Goal: Task Accomplishment & Management: Manage account settings

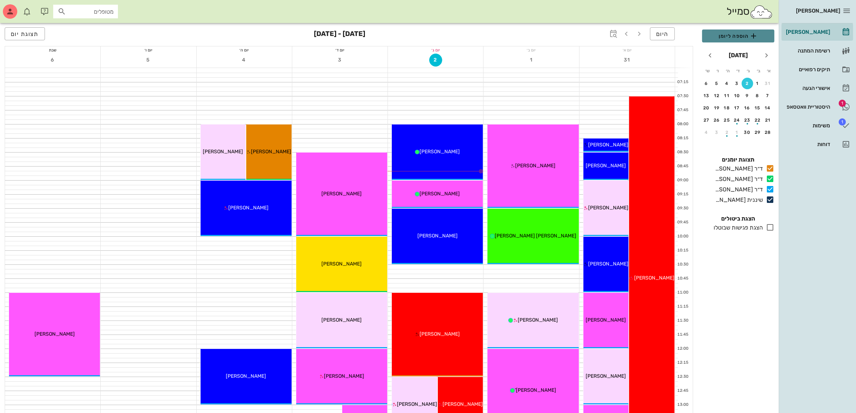
click at [738, 40] on span "הוספה ליומן" at bounding box center [738, 36] width 61 height 9
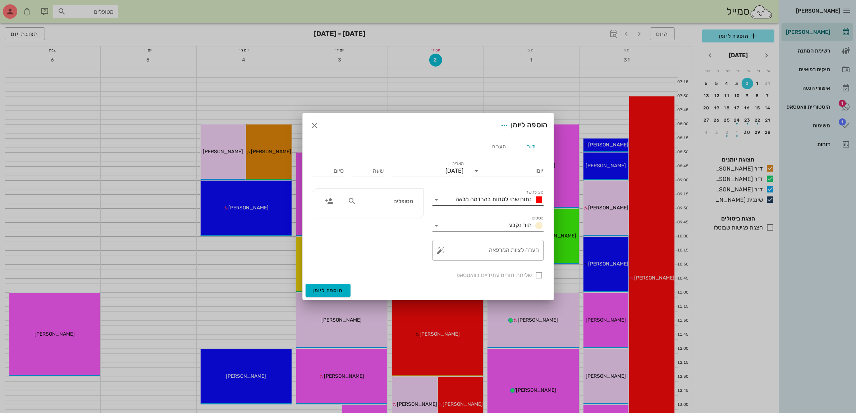
click at [490, 194] on div "נתוח שתי לסתות בהרדמה מלאה" at bounding box center [493, 200] width 101 height 12
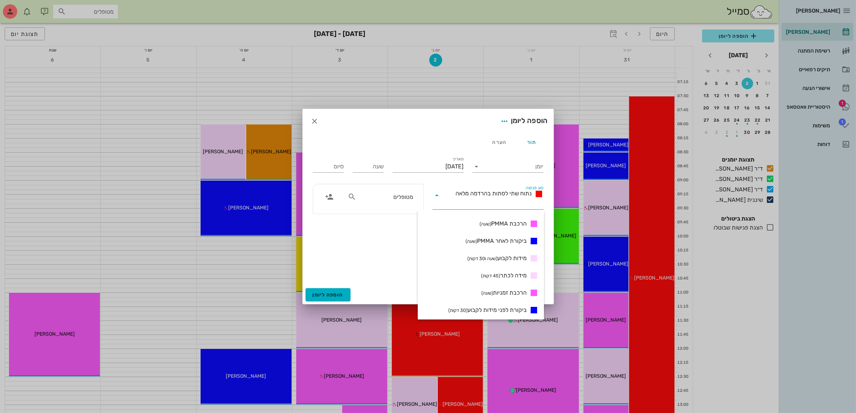
scroll to position [180, 0]
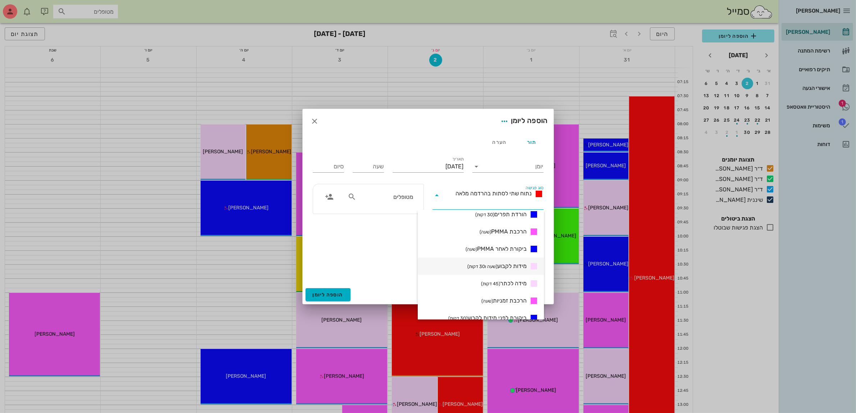
click at [507, 262] on span "מידות לקבוע (שעה ו30 דקות)" at bounding box center [497, 266] width 59 height 9
type input "01:30"
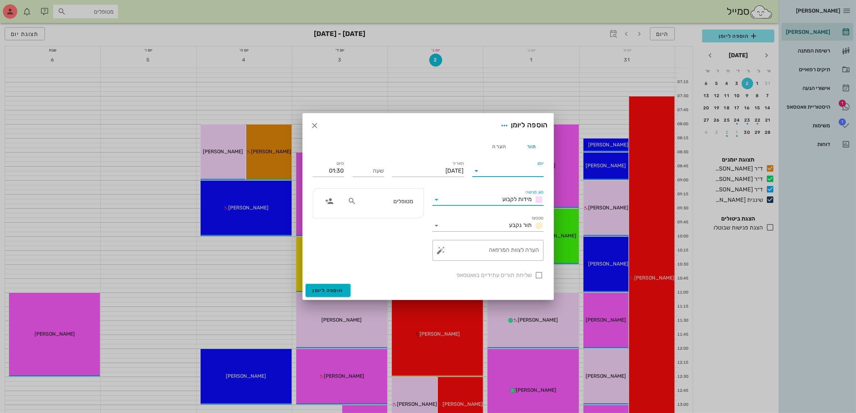
click at [513, 168] on input "יומן" at bounding box center [513, 171] width 61 height 12
click at [514, 211] on div "ד״ר [PERSON_NAME]" at bounding box center [510, 211] width 64 height 7
click at [437, 171] on input "יום שלישי, 2 בספטמבר 2025" at bounding box center [428, 171] width 71 height 12
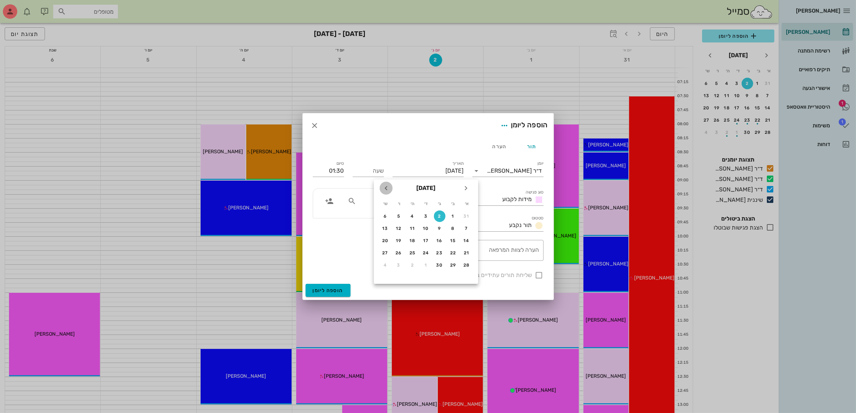
click at [384, 188] on icon "חודש הבא" at bounding box center [386, 188] width 9 height 9
click at [438, 251] on div "21" at bounding box center [440, 252] width 12 height 5
type input "יום שלישי, 21 באוקטובר 2025"
click at [375, 173] on input "שעה" at bounding box center [368, 171] width 31 height 12
type input "10:00"
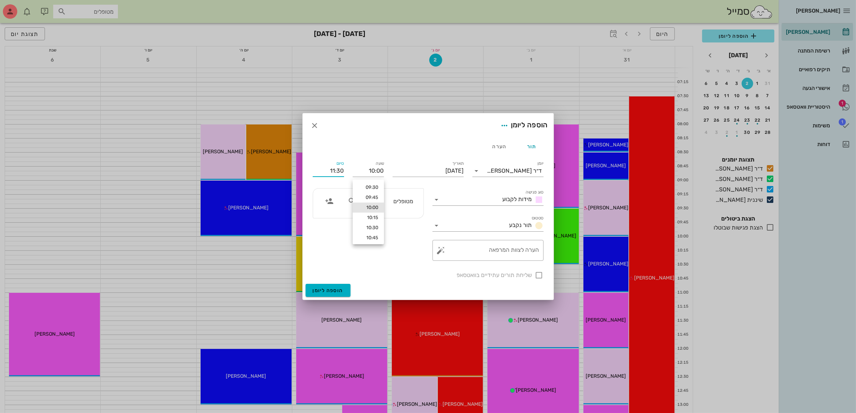
click at [342, 169] on input "11:30" at bounding box center [328, 171] width 31 height 12
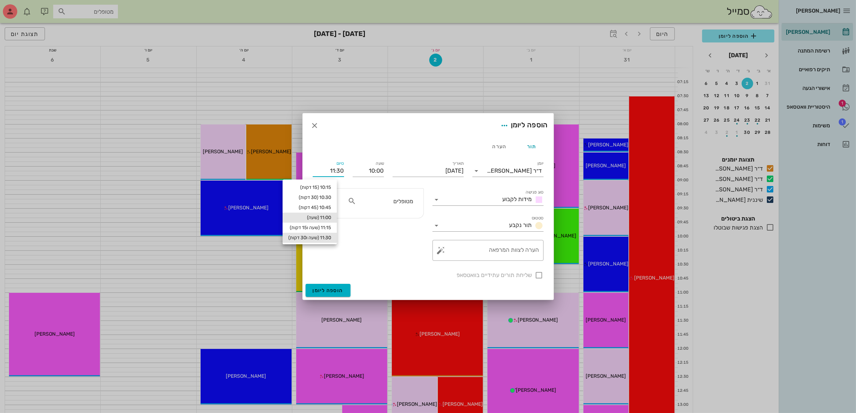
click at [329, 215] on div "11:00 (שעה)" at bounding box center [309, 218] width 43 height 6
type input "11:00"
click at [513, 249] on textarea "הערה לצוות המרפאה" at bounding box center [491, 251] width 97 height 17
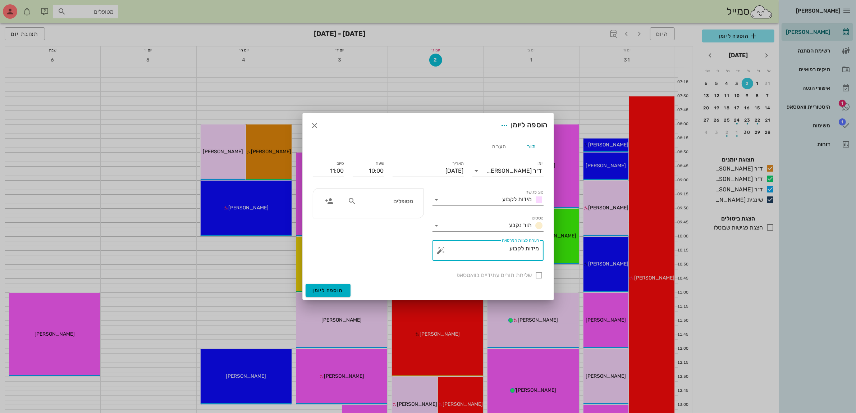
type textarea "מידות לקבוע"
click at [407, 205] on input "text" at bounding box center [385, 200] width 55 height 9
type input "מרי"
click at [398, 240] on div "0542213251" at bounding box center [377, 242] width 79 height 6
click at [538, 276] on div at bounding box center [539, 275] width 12 height 12
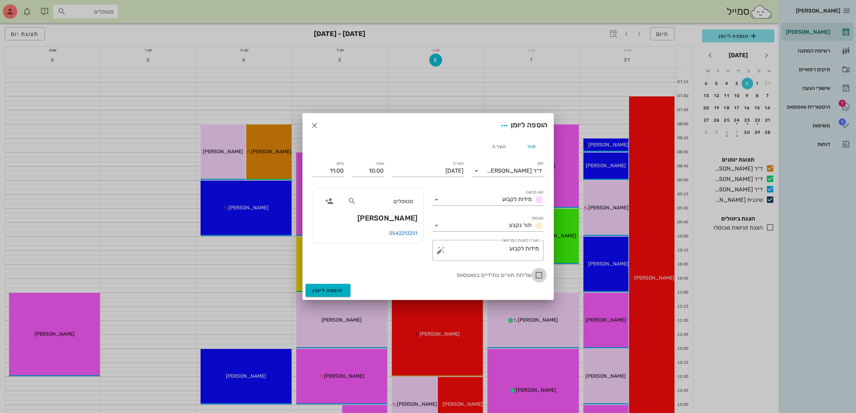
checkbox input "true"
click at [323, 285] on button "הוספה ליומן" at bounding box center [328, 290] width 45 height 13
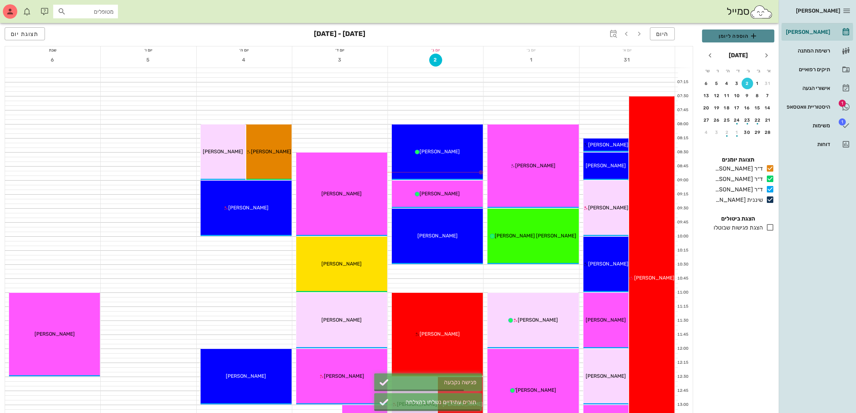
click at [739, 35] on span "הוספה ליומן" at bounding box center [738, 36] width 61 height 9
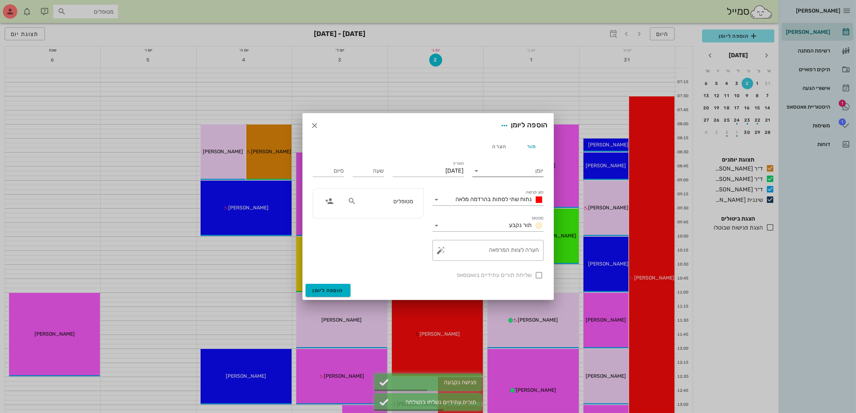
click at [524, 173] on input "יומן" at bounding box center [513, 171] width 61 height 12
click at [505, 179] on div "ד״ר [PERSON_NAME]" at bounding box center [510, 176] width 64 height 7
click at [505, 201] on span "נתוח שתי לסתות בהרדמה מלאה" at bounding box center [494, 199] width 76 height 7
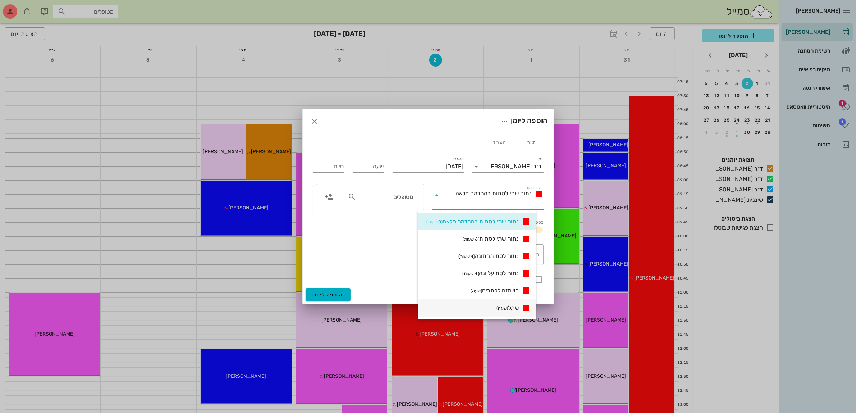
click at [515, 306] on span "שתל (שעה)" at bounding box center [508, 308] width 22 height 9
type input "01:00"
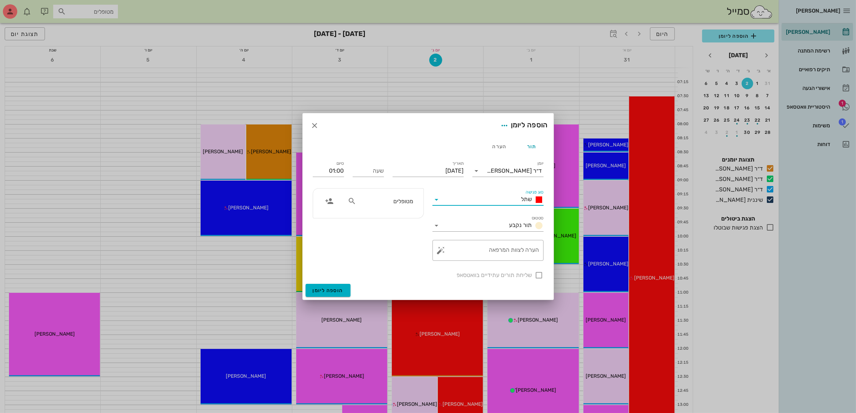
click at [392, 201] on input "מטופלים" at bounding box center [385, 200] width 55 height 9
type input "מר"
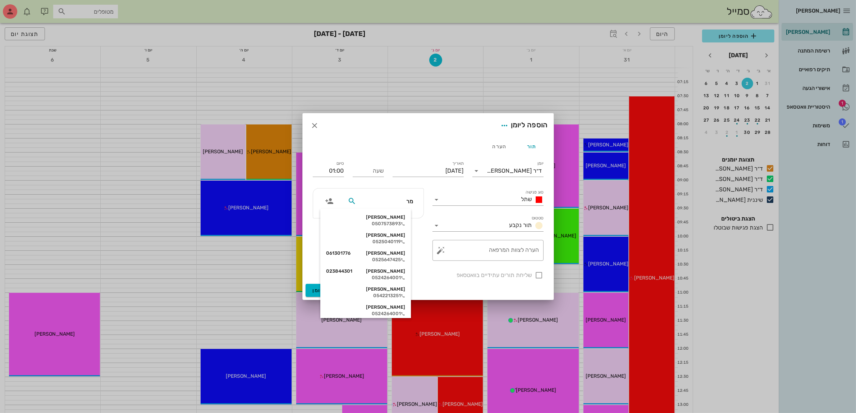
click at [397, 286] on div "מרינה פיגמוב 0542213251" at bounding box center [365, 292] width 79 height 18
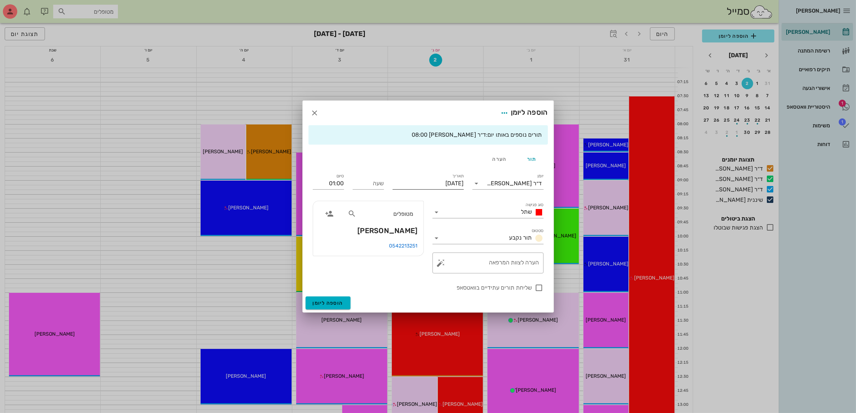
click at [419, 178] on input "יום שלישי, 2 בספטמבר 2025" at bounding box center [428, 184] width 71 height 12
click at [383, 202] on icon "חודש הבא" at bounding box center [386, 200] width 9 height 9
click at [437, 264] on div "21" at bounding box center [440, 265] width 12 height 5
type input "יום שלישי, 21 באוקטובר 2025"
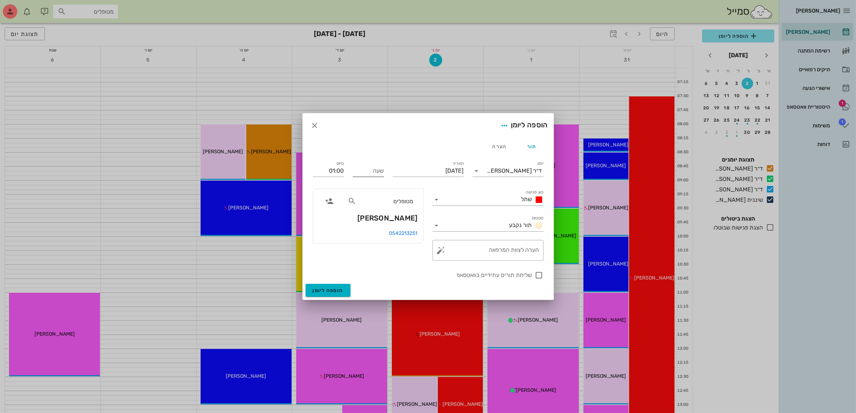
click at [372, 171] on input "שעה" at bounding box center [368, 171] width 31 height 12
type input "1100"
type input "12:00"
type input "11:00"
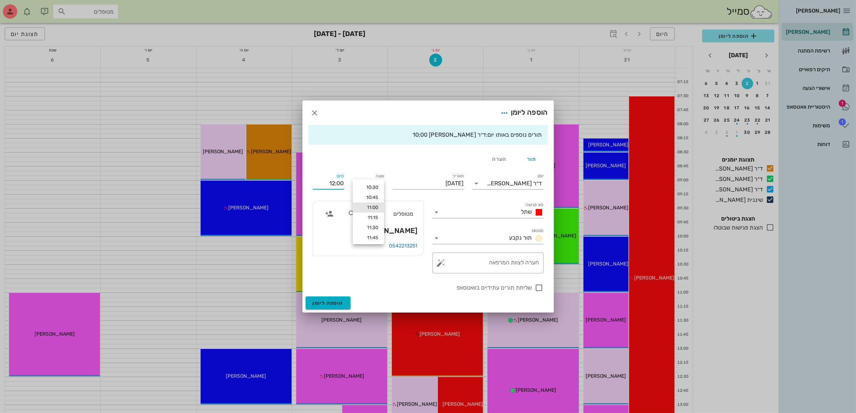
click at [406, 283] on div "שליחת תורים עתידיים בוואטסאפ" at bounding box center [428, 287] width 231 height 9
checkbox input "true"
click at [515, 266] on textarea "הערה לצוות המרפאה" at bounding box center [491, 264] width 97 height 17
type textarea "שתל"
click at [327, 301] on span "הוספה ליומן" at bounding box center [328, 303] width 31 height 6
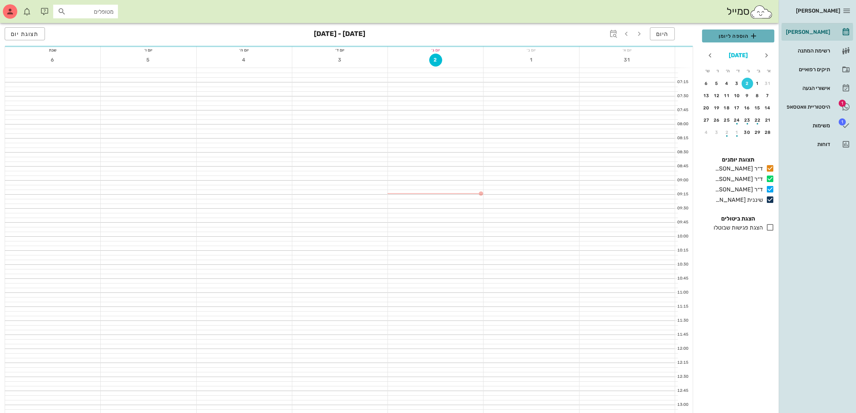
click at [731, 37] on span "הוספה ליומן" at bounding box center [738, 36] width 61 height 9
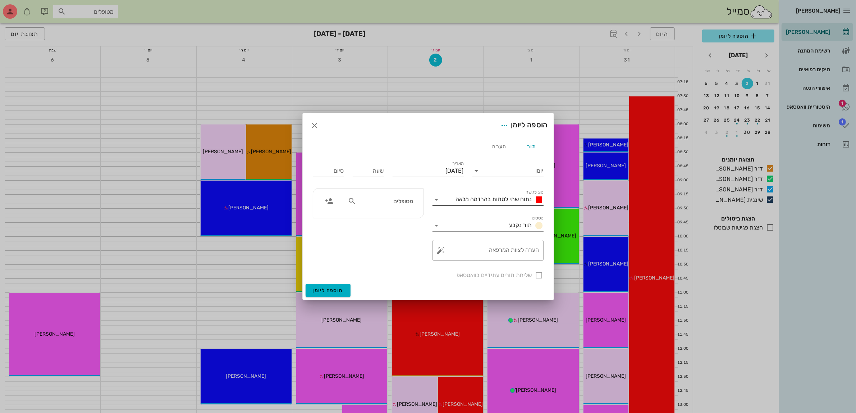
click at [491, 199] on span "נתוח שתי לסתות בהרדמה מלאה" at bounding box center [494, 199] width 76 height 7
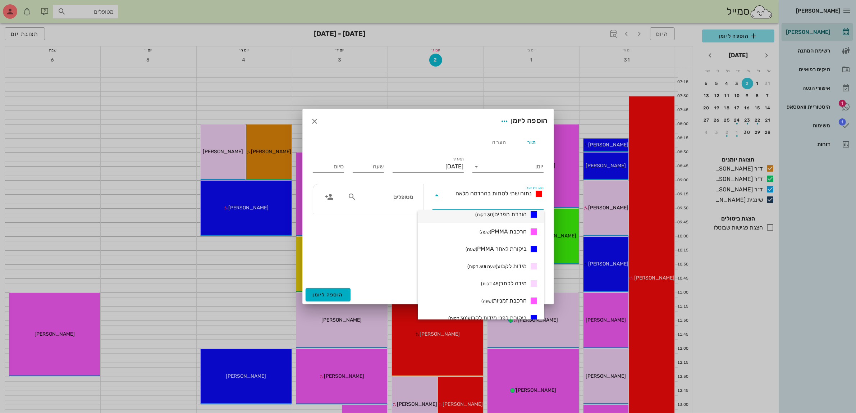
scroll to position [225, 0]
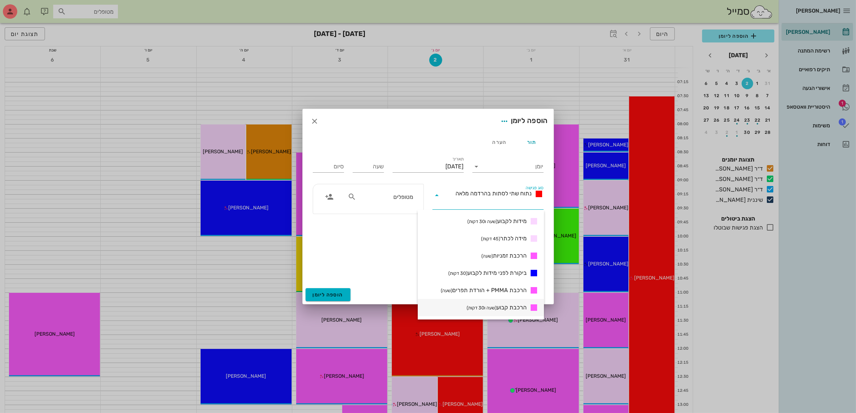
click at [506, 306] on span "הרכבת קבוע (שעה ו30 דקות)" at bounding box center [497, 307] width 60 height 9
type input "01:30"
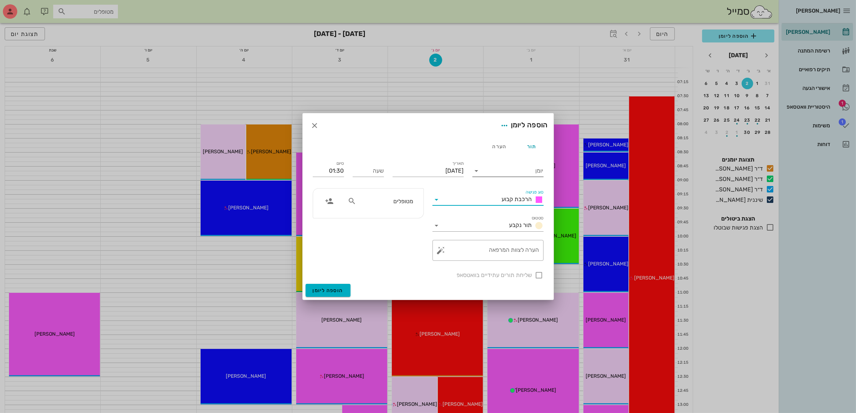
click at [516, 170] on input "יומן" at bounding box center [513, 171] width 61 height 12
click at [515, 209] on div "ד״ר [PERSON_NAME]" at bounding box center [510, 211] width 64 height 7
click at [432, 170] on input "יום שלישי, 2 בספטמבר 2025" at bounding box center [428, 171] width 71 height 12
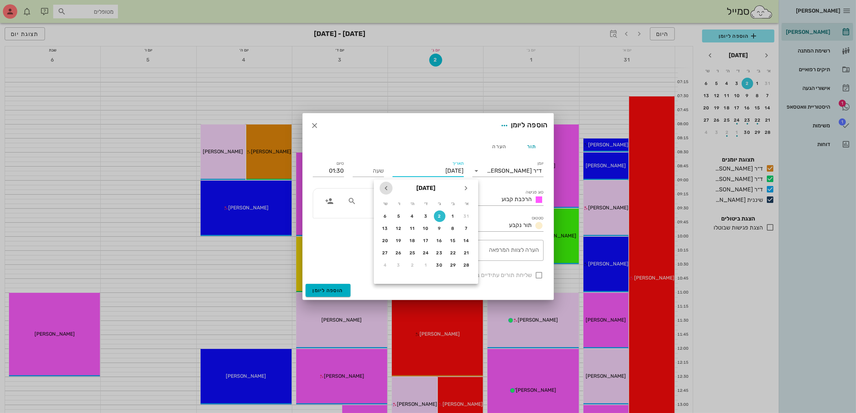
click at [385, 191] on icon "חודש הבא" at bounding box center [386, 188] width 9 height 9
click at [438, 260] on button "28" at bounding box center [440, 265] width 12 height 12
type input "יום שלישי, 28 באוקטובר 2025"
click at [376, 170] on input "שעה" at bounding box center [368, 171] width 31 height 12
type input "09:30"
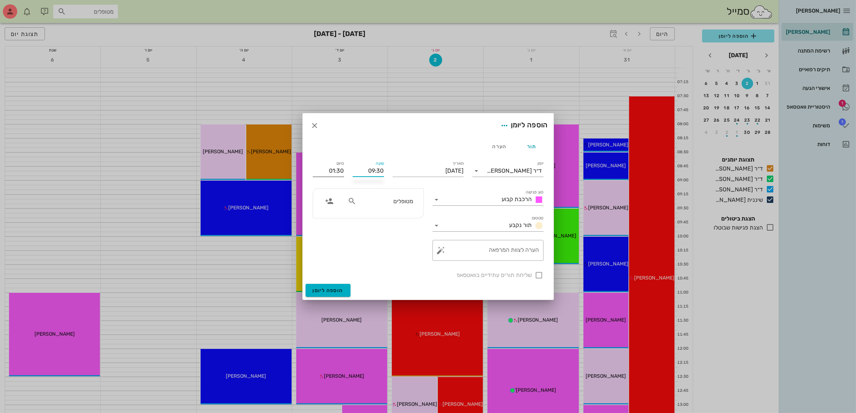
type input "11:00"
click at [321, 173] on input "11:00" at bounding box center [328, 171] width 31 height 12
click at [530, 256] on textarea "הערה לצוות המרפאה" at bounding box center [491, 251] width 97 height 17
type textarea "מידות קבוע"
click at [539, 276] on div "שליחת תורים עתידיים בוואטסאפ" at bounding box center [429, 274] width 240 height 19
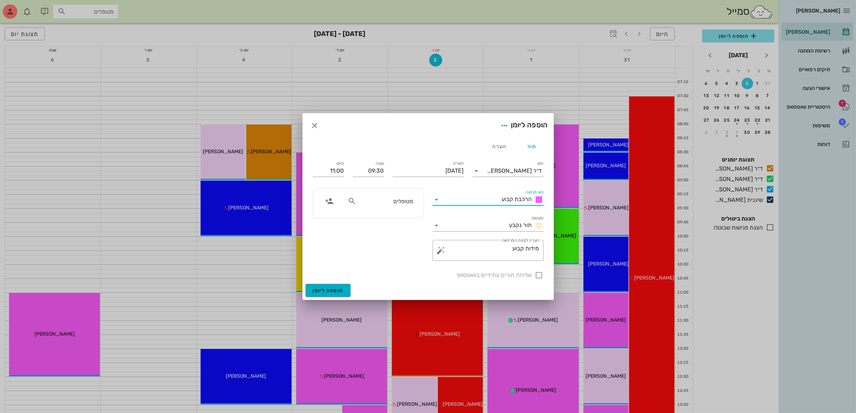
click at [480, 202] on input "סוג פגישה" at bounding box center [471, 200] width 56 height 12
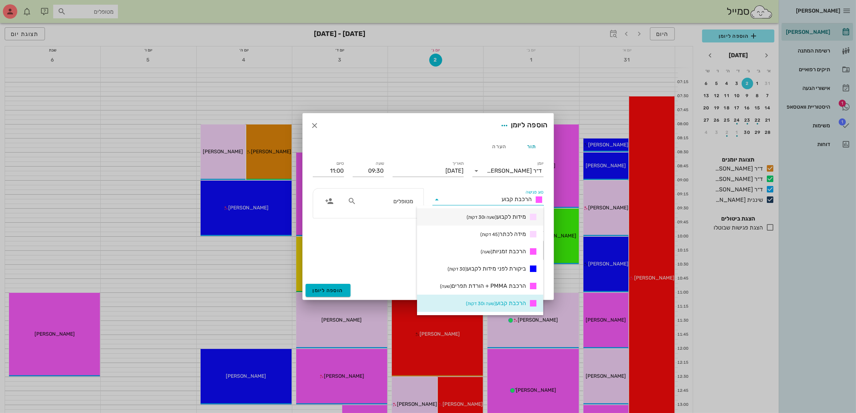
click at [512, 214] on span "מידות לקבוע (שעה ו30 דקות)" at bounding box center [496, 217] width 59 height 9
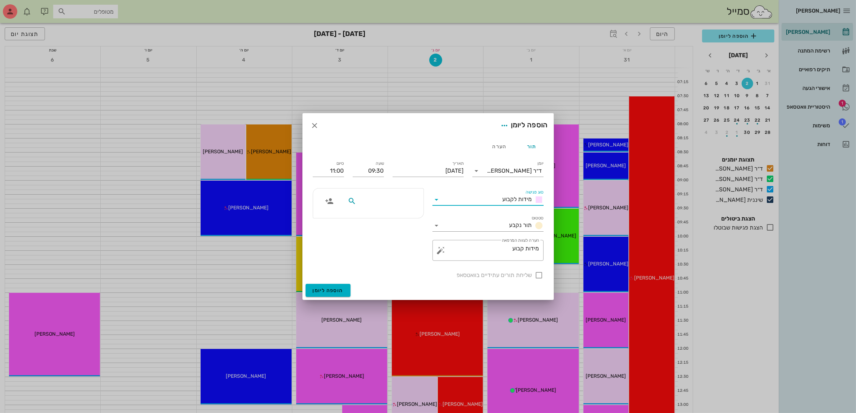
click at [401, 198] on input "text" at bounding box center [385, 200] width 55 height 9
type input "דבו"
click at [396, 221] on div "0586874946" at bounding box center [386, 224] width 73 height 6
click at [336, 292] on span "הוספה ליומן" at bounding box center [328, 290] width 31 height 6
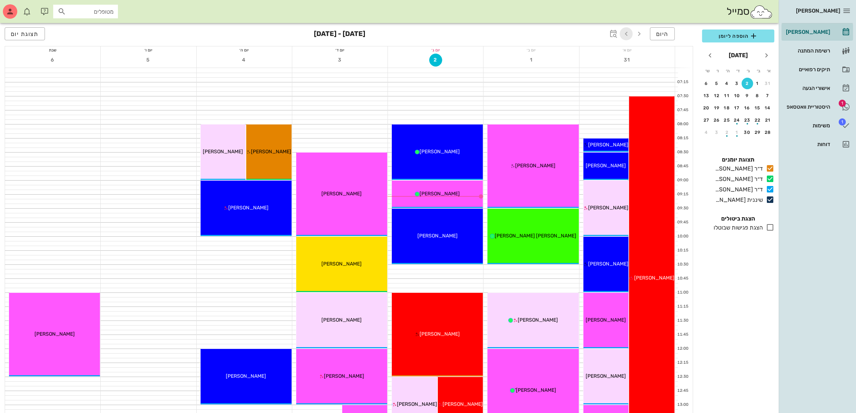
click at [627, 33] on icon "button" at bounding box center [626, 33] width 9 height 9
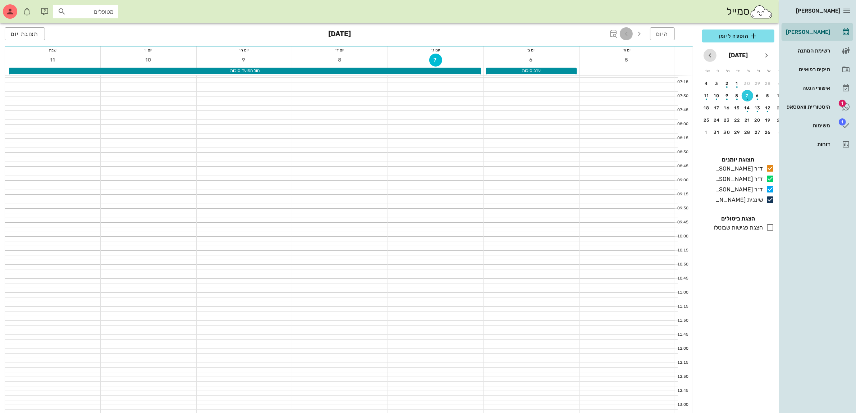
click at [710, 56] on icon "חודש הבא" at bounding box center [710, 55] width 9 height 9
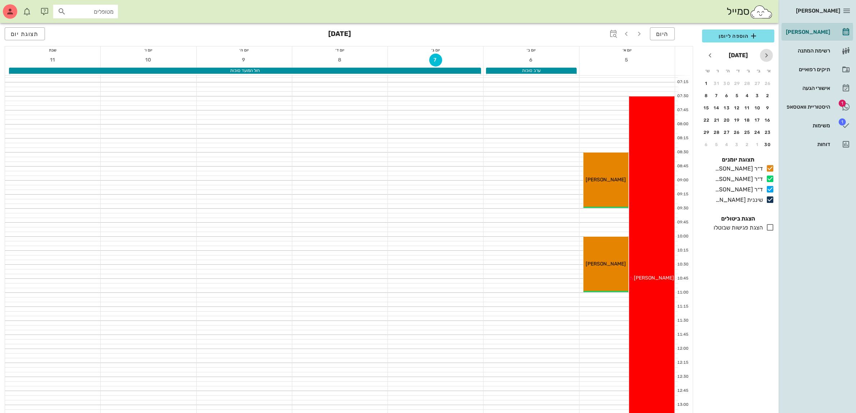
click at [768, 54] on icon "חודש שעבר" at bounding box center [766, 55] width 9 height 9
click at [747, 130] on div "28" at bounding box center [748, 132] width 12 height 5
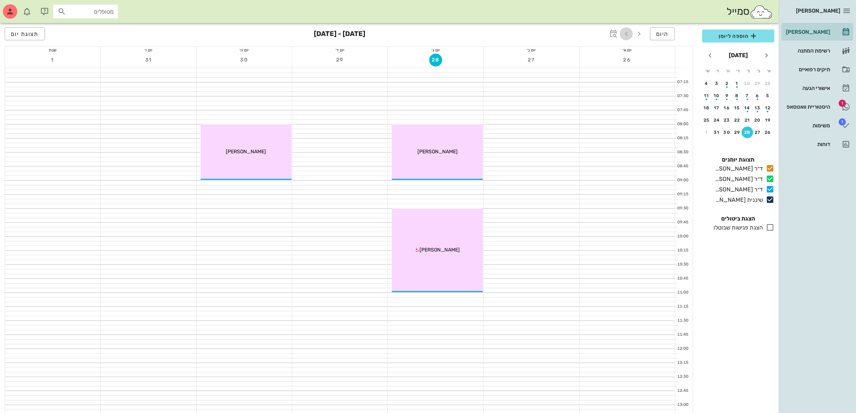
click at [630, 32] on icon "button" at bounding box center [626, 33] width 9 height 9
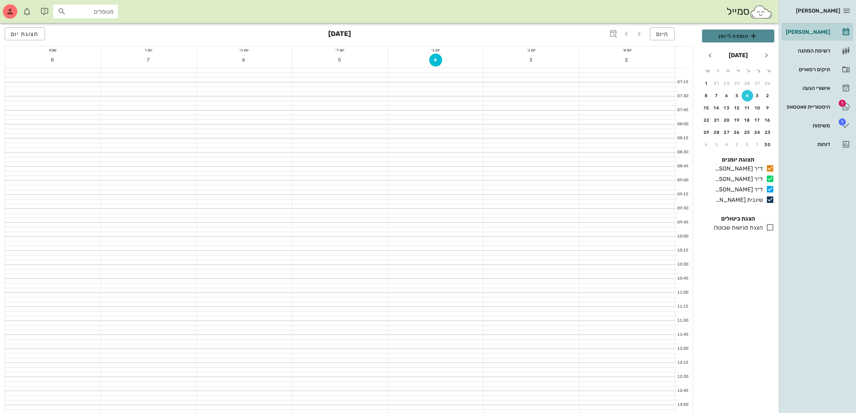
click at [735, 34] on span "הוספה ליומן" at bounding box center [738, 36] width 61 height 9
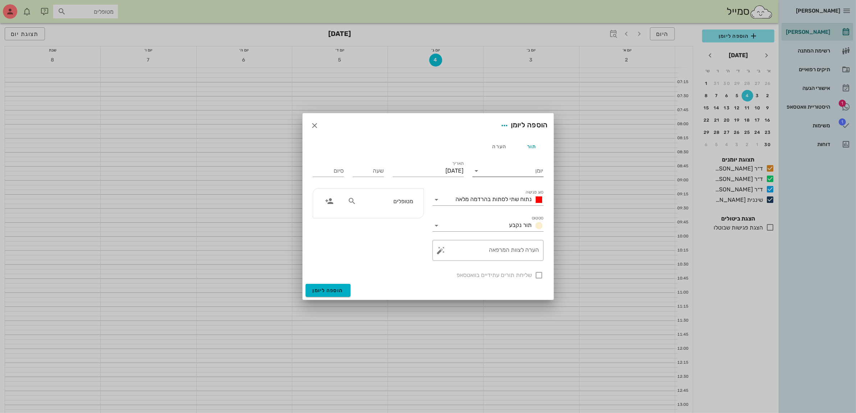
click at [489, 171] on input "יומן" at bounding box center [513, 171] width 61 height 12
click at [498, 212] on div "ד״ר [PERSON_NAME]" at bounding box center [510, 211] width 64 height 7
click at [493, 199] on span "נתוח שתי לסתות בהרדמה מלאה" at bounding box center [494, 199] width 76 height 7
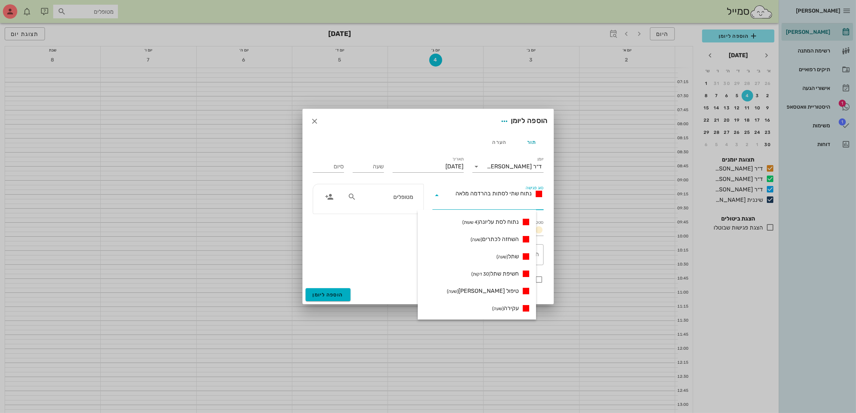
scroll to position [242, 0]
click at [497, 288] on span "הרכבת קבוע (שעה ו30 דקות)" at bounding box center [497, 290] width 60 height 9
type input "01:30"
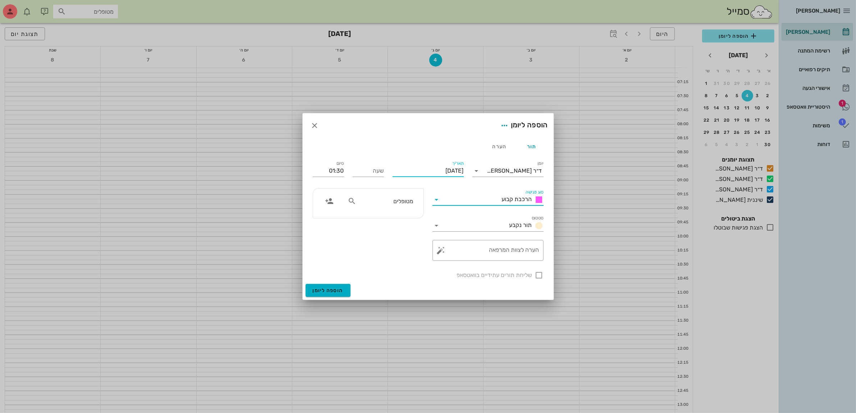
click at [412, 169] on input "יום שלישי, 4 בנובמבר 2025" at bounding box center [428, 171] width 71 height 12
click at [453, 227] on div "3" at bounding box center [453, 228] width 12 height 5
type input "יום שני, 3 בנובמבר 2025"
click at [380, 170] on input "שעה" at bounding box center [368, 171] width 31 height 12
type input "09:00"
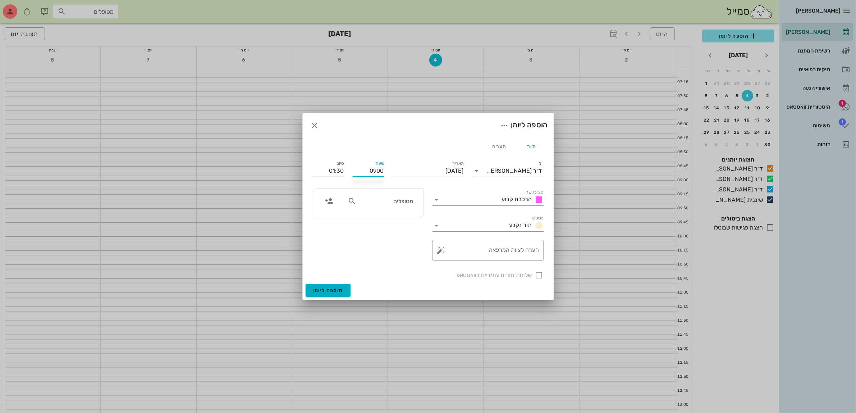
type input "10:30"
click at [329, 172] on input "10:30" at bounding box center [328, 171] width 31 height 12
click at [405, 198] on input "מטופלים" at bounding box center [385, 200] width 55 height 9
type input "דבו"
click at [398, 224] on div "0586874946" at bounding box center [386, 224] width 73 height 6
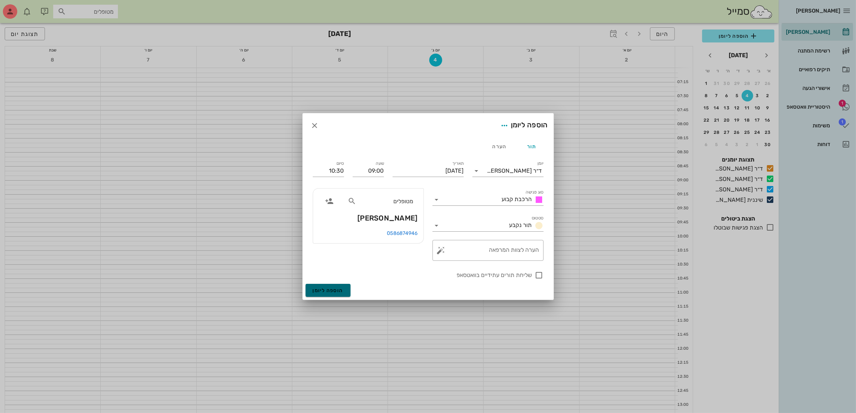
click at [326, 290] on span "הוספה ליומן" at bounding box center [328, 290] width 31 height 6
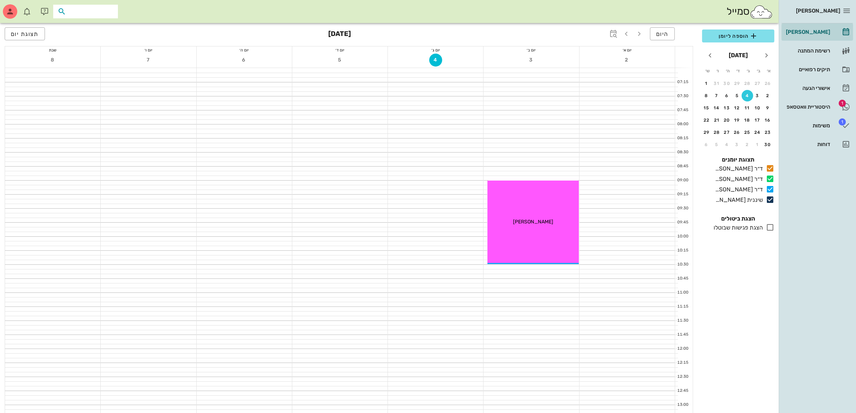
click at [94, 15] on input "text" at bounding box center [91, 11] width 46 height 9
type input "סוזי"
click at [816, 67] on div "תיקים רפואיים" at bounding box center [808, 70] width 46 height 6
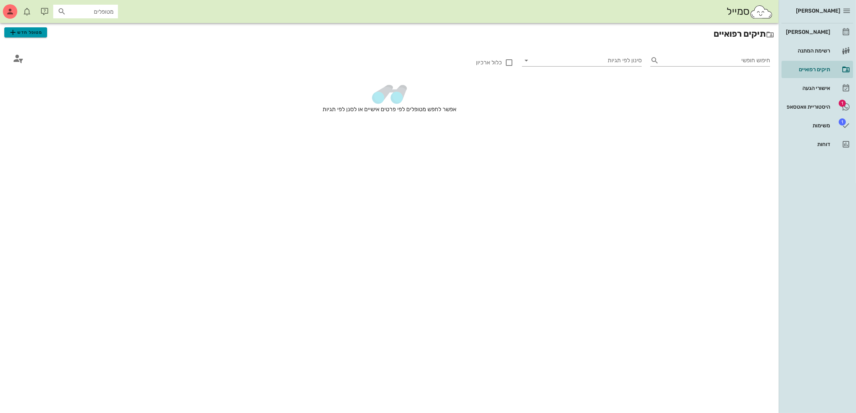
click at [28, 34] on span "מטופל חדש" at bounding box center [26, 32] width 34 height 9
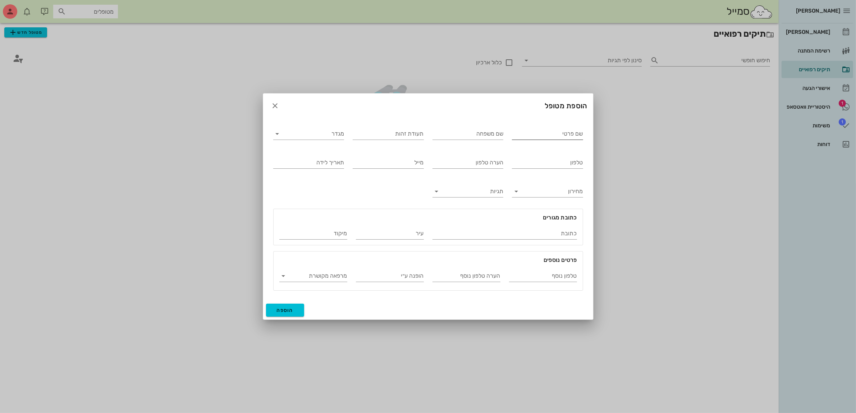
click at [533, 133] on input "שם פרטי" at bounding box center [547, 134] width 71 height 12
type input "סוזי"
type input "עוזיאל"
click at [309, 131] on input "מגדר" at bounding box center [315, 134] width 60 height 12
click at [317, 158] on div "נקבה" at bounding box center [308, 156] width 59 height 7
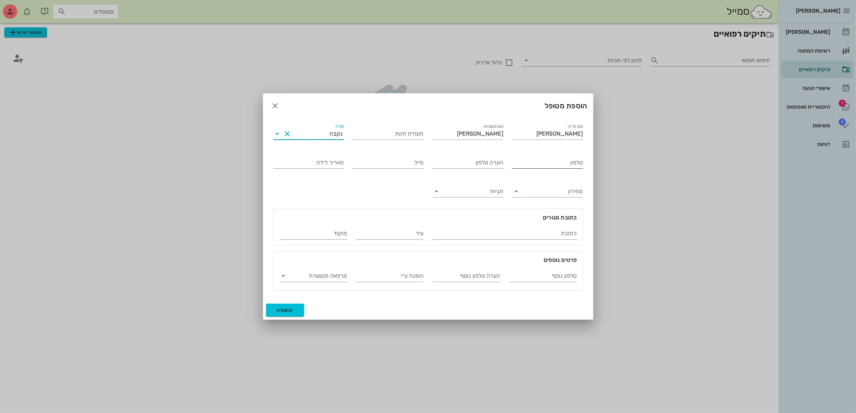
click at [529, 162] on input "טלפון" at bounding box center [547, 163] width 71 height 12
type input "054-7745735"
click at [283, 310] on span "הוספה" at bounding box center [285, 310] width 17 height 6
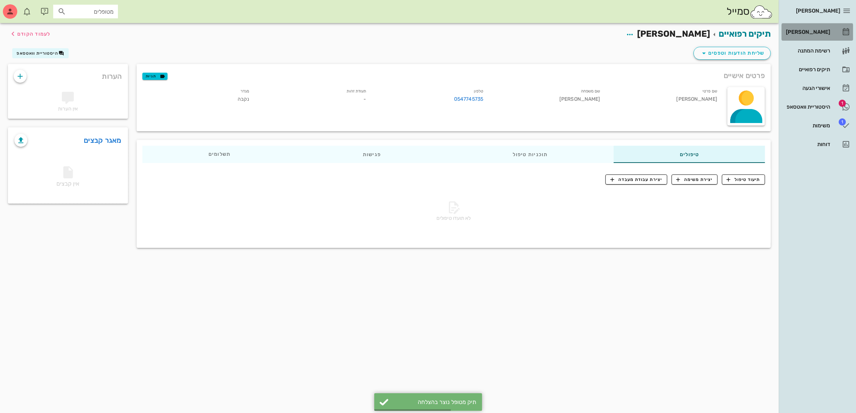
click at [812, 29] on div "[PERSON_NAME]" at bounding box center [808, 32] width 46 height 6
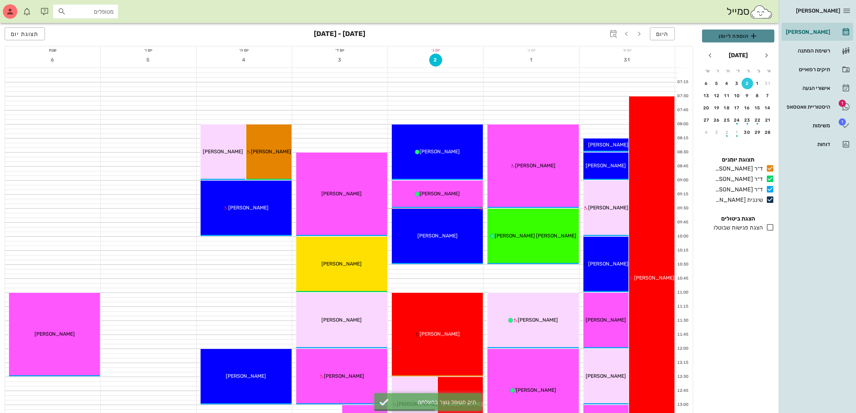
click at [723, 33] on span "הוספה ליומן" at bounding box center [738, 36] width 61 height 9
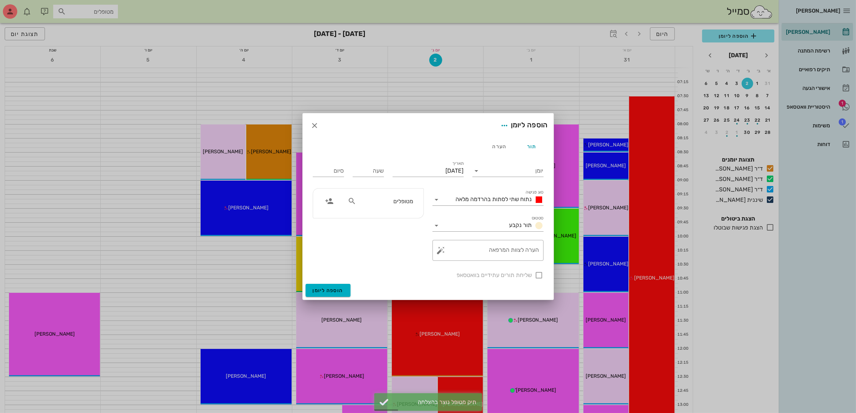
click at [385, 201] on input "מטופלים" at bounding box center [385, 200] width 55 height 9
type input "סוז"
click at [402, 223] on div "0547745735" at bounding box center [386, 224] width 72 height 6
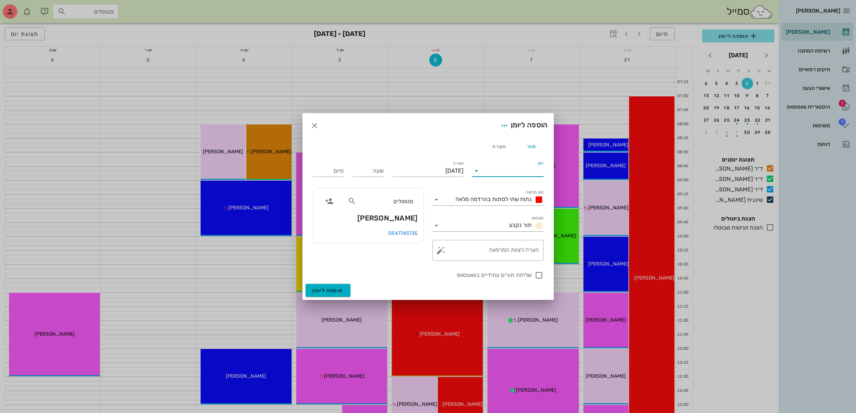
click at [509, 168] on input "יומן" at bounding box center [513, 171] width 61 height 12
click at [515, 174] on div "ד״ר [PERSON_NAME]" at bounding box center [510, 176] width 64 height 7
click at [444, 170] on input "יום שלישי, 2 בספטמבר 2025" at bounding box center [428, 171] width 71 height 12
click at [386, 186] on icon "חודש הבא" at bounding box center [386, 188] width 9 height 9
click at [413, 238] on div "16" at bounding box center [413, 240] width 12 height 5
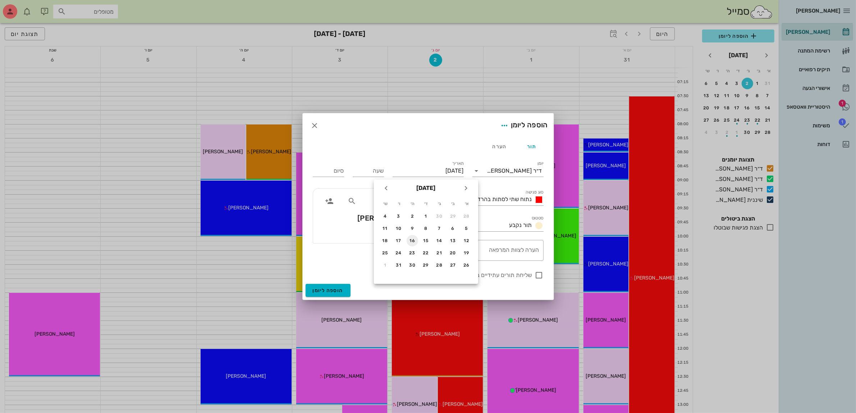
type input "יום חמישי, 16 באוקטובר 2025"
click at [377, 171] on input "שעה" at bounding box center [368, 171] width 31 height 12
type input "12:00"
click at [343, 171] on div "סיום 20:00" at bounding box center [328, 171] width 31 height 12
click at [478, 204] on div "נתוח שתי לסתות בהרדמה מלאה" at bounding box center [498, 199] width 91 height 9
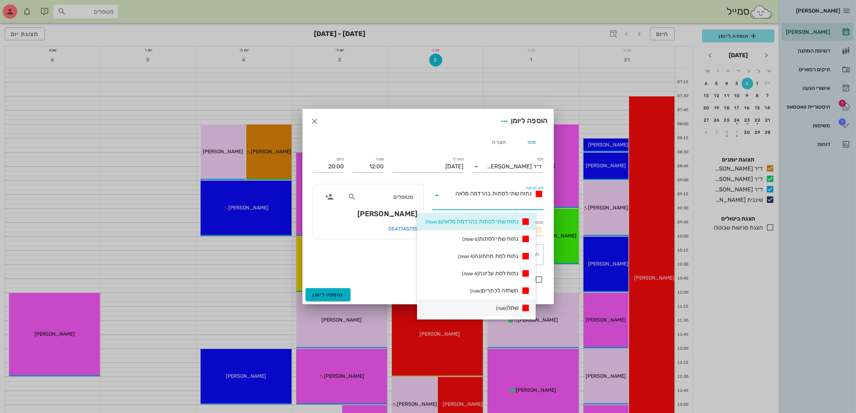
click at [516, 308] on span "שתל (שעה)" at bounding box center [507, 308] width 22 height 9
type input "13:00"
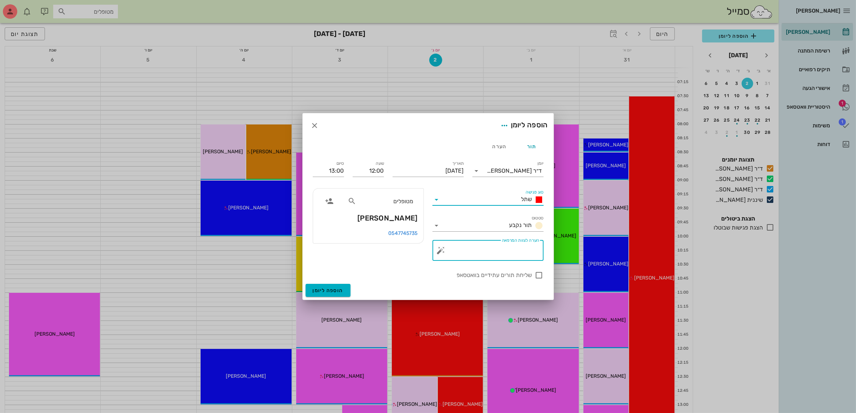
click at [515, 254] on textarea "הערה לצוות המרפאה" at bounding box center [491, 251] width 97 height 17
type textarea "2 שתלים"
click at [541, 274] on div at bounding box center [539, 275] width 12 height 12
checkbox input "true"
click at [437, 173] on input "יום חמישי, 16 באוקטובר 2025" at bounding box center [428, 171] width 71 height 12
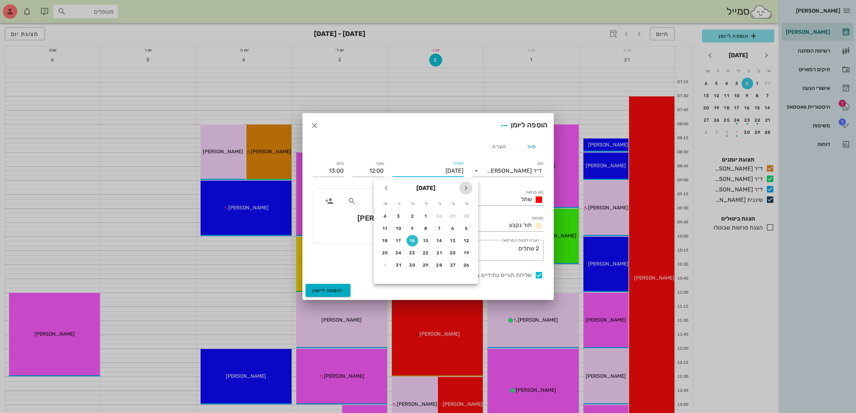
click at [465, 188] on icon "חודש שעבר" at bounding box center [466, 188] width 9 height 9
click at [441, 238] on div "16" at bounding box center [440, 240] width 12 height 5
type input "יום שלישי, 16 בספטמבר 2025"
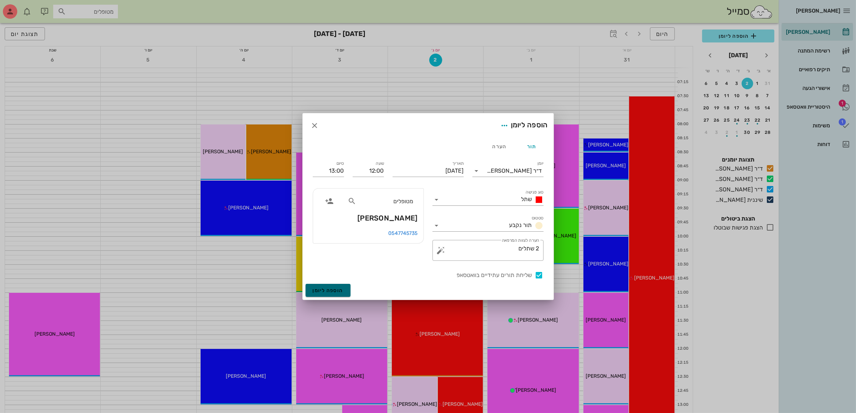
click at [330, 290] on span "הוספה ליומן" at bounding box center [328, 290] width 31 height 6
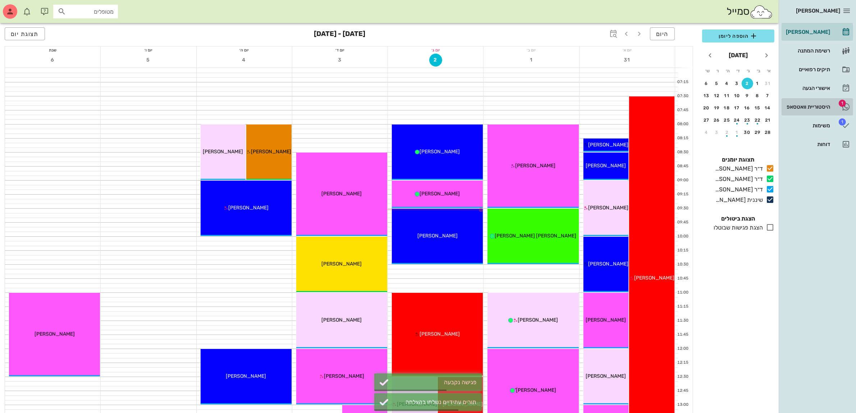
click at [797, 105] on div "היסטוריית וואטסאפ" at bounding box center [808, 107] width 46 height 6
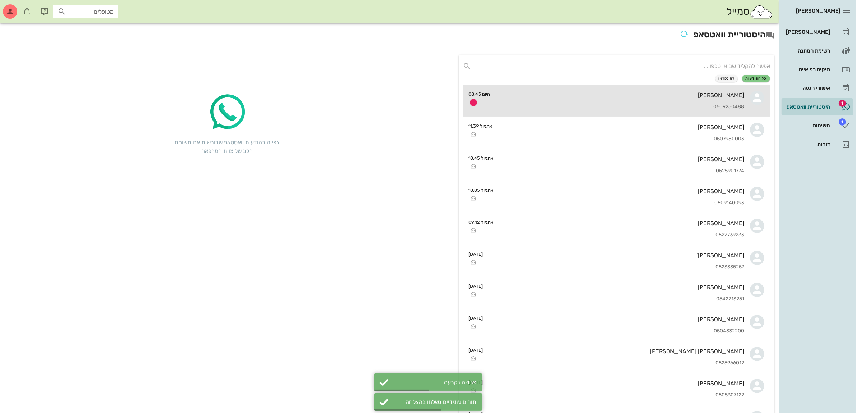
click at [688, 100] on div "ציפי סלע 0509250488" at bounding box center [620, 101] width 249 height 32
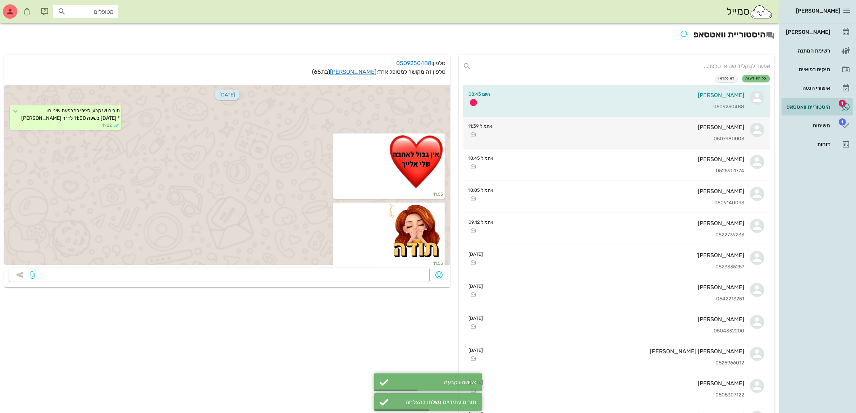
scroll to position [2167, 0]
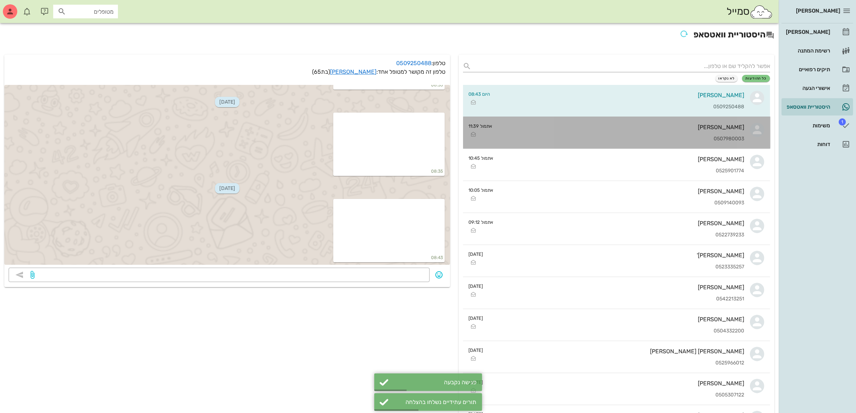
click at [675, 133] on div "איזי מזרחי 0507980003" at bounding box center [621, 133] width 246 height 32
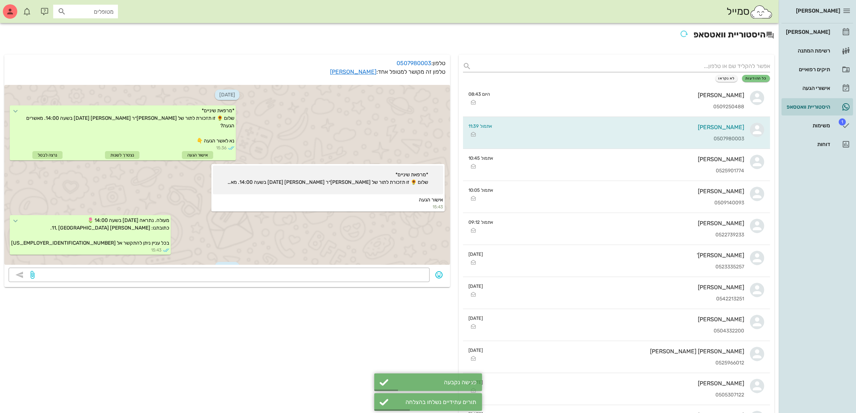
scroll to position [413, 0]
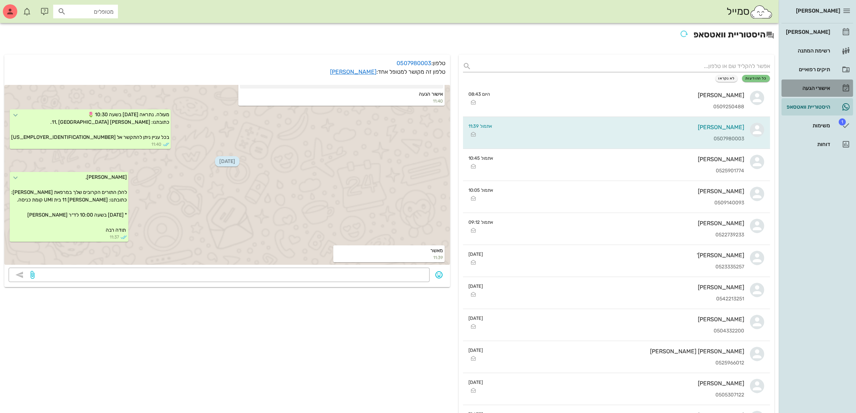
click at [816, 84] on div "אישורי הגעה" at bounding box center [808, 88] width 46 height 12
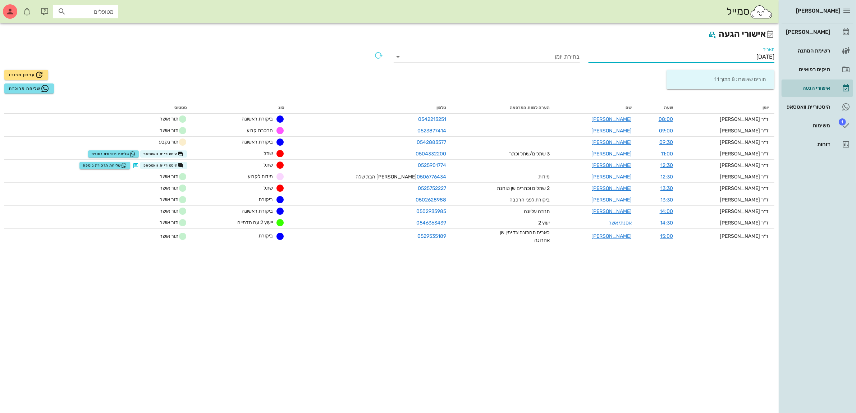
click at [747, 56] on input "02/09/2025" at bounding box center [682, 57] width 186 height 12
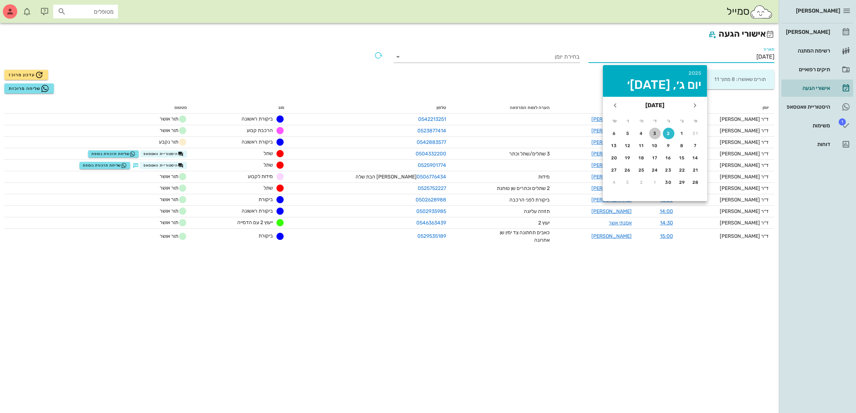
click at [653, 129] on button "3" at bounding box center [656, 134] width 12 height 12
type input "03/09/2025"
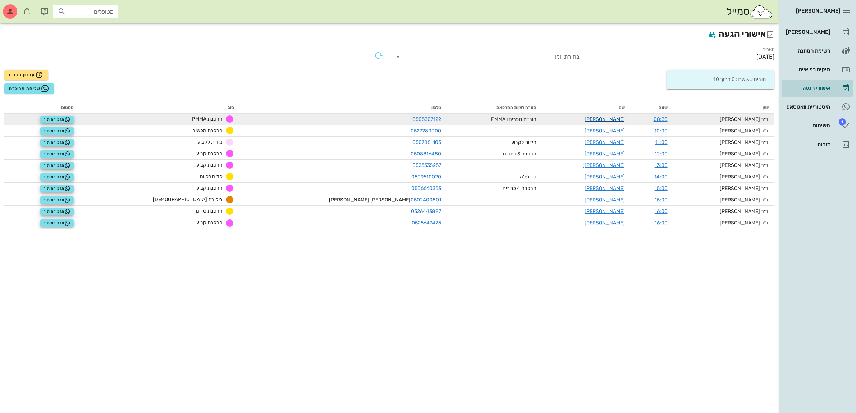
click at [591, 117] on link "קובי אלמה" at bounding box center [605, 119] width 40 height 6
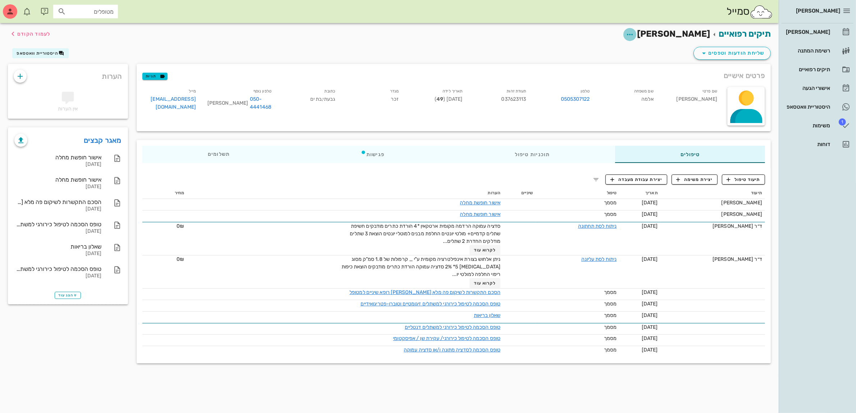
click at [634, 33] on icon "button" at bounding box center [630, 34] width 9 height 9
click at [526, 41] on div "תיקים רפואיים קובי אלמה לעמוד הקודם" at bounding box center [390, 34] width 772 height 22
click at [744, 94] on div at bounding box center [747, 106] width 38 height 38
click at [650, 51] on div "שליחת הודעות וטפסים היסטוריית וואטסאפ" at bounding box center [390, 54] width 772 height 19
click at [672, 154] on div "טיפולים" at bounding box center [690, 154] width 150 height 17
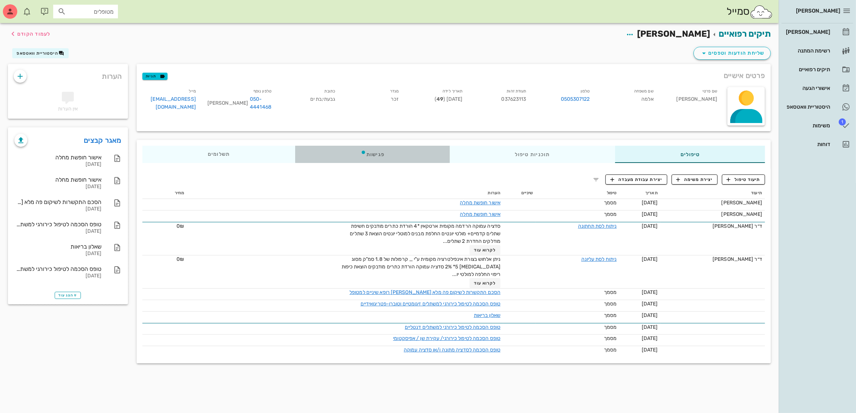
click at [382, 155] on div "פגישות" at bounding box center [372, 154] width 155 height 17
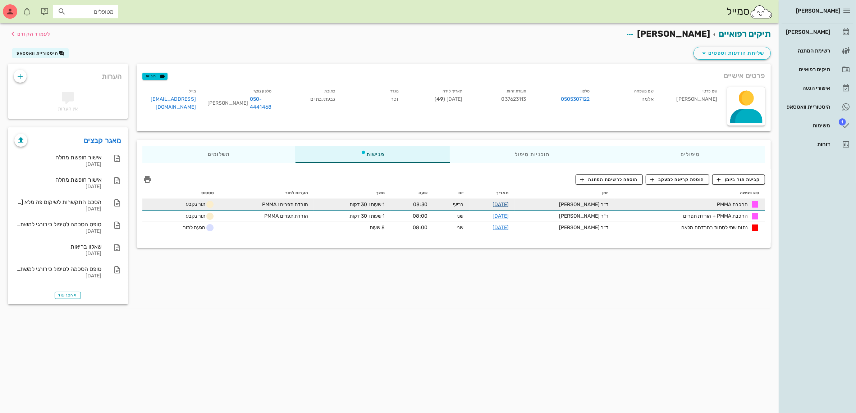
click at [509, 204] on link "03-09-2025" at bounding box center [501, 204] width 16 height 6
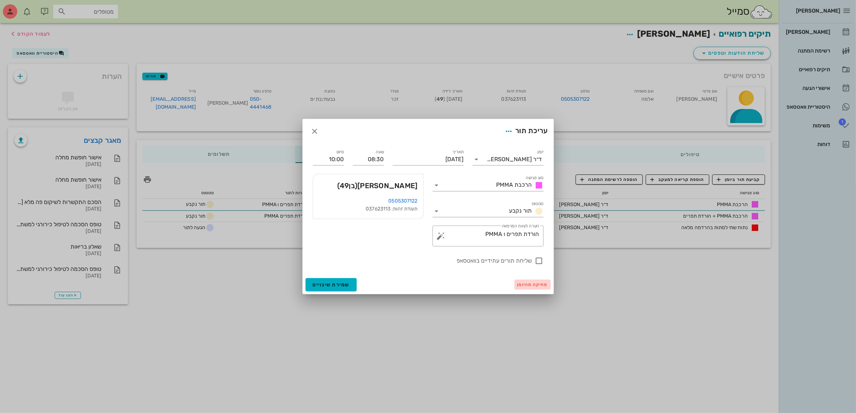
click at [530, 282] on span "מחיקה מהיומן" at bounding box center [533, 284] width 31 height 5
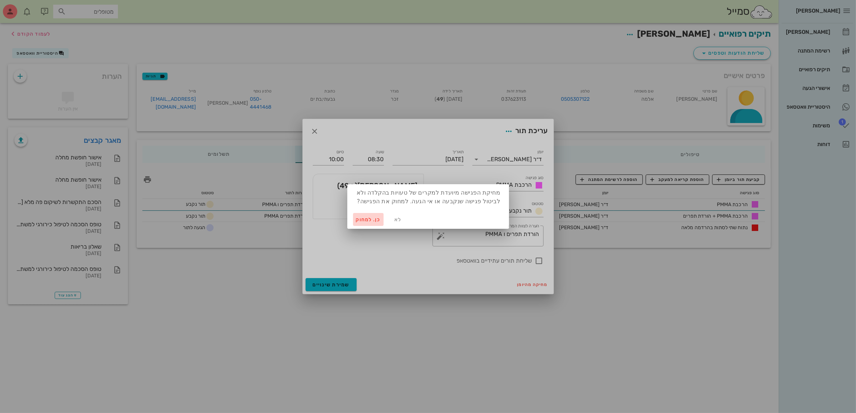
click at [364, 218] on span "כן. למחוק" at bounding box center [368, 220] width 25 height 6
